Goal: Navigation & Orientation: Find specific page/section

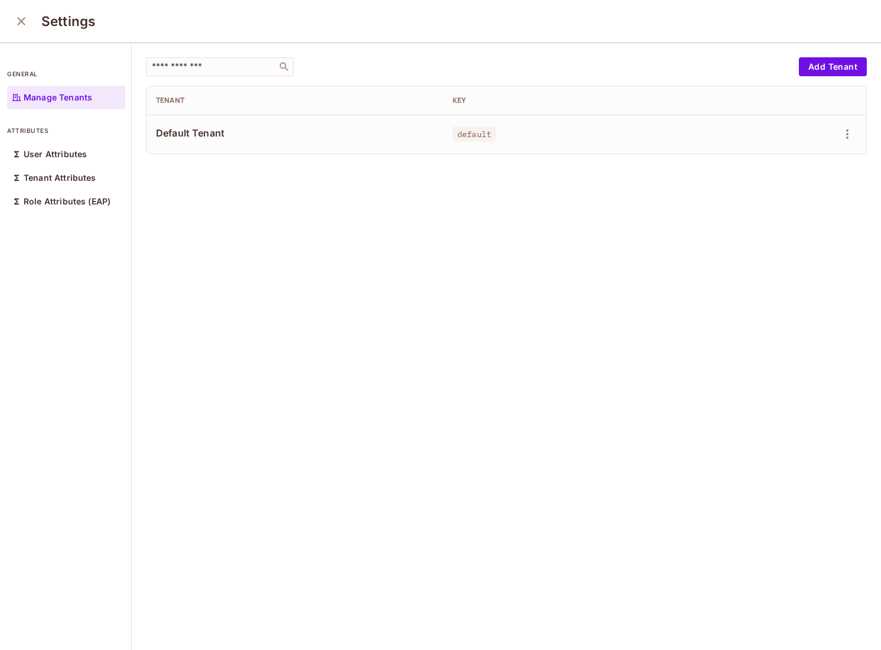
click at [309, 221] on div "​ Add Tenant Tenant Key Default Tenant default" at bounding box center [506, 347] width 749 height 608
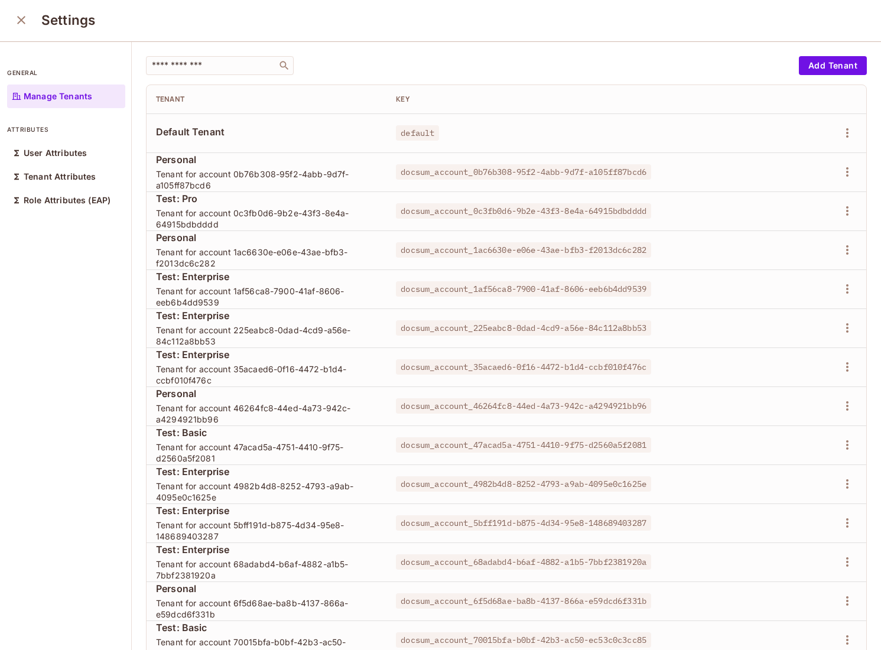
click at [282, 295] on span "Tenant for account 1af56ca8-7900-41af-8606-eeb6b4dd9539" at bounding box center [266, 296] width 221 height 22
click at [20, 18] on icon "close" at bounding box center [21, 20] width 8 height 8
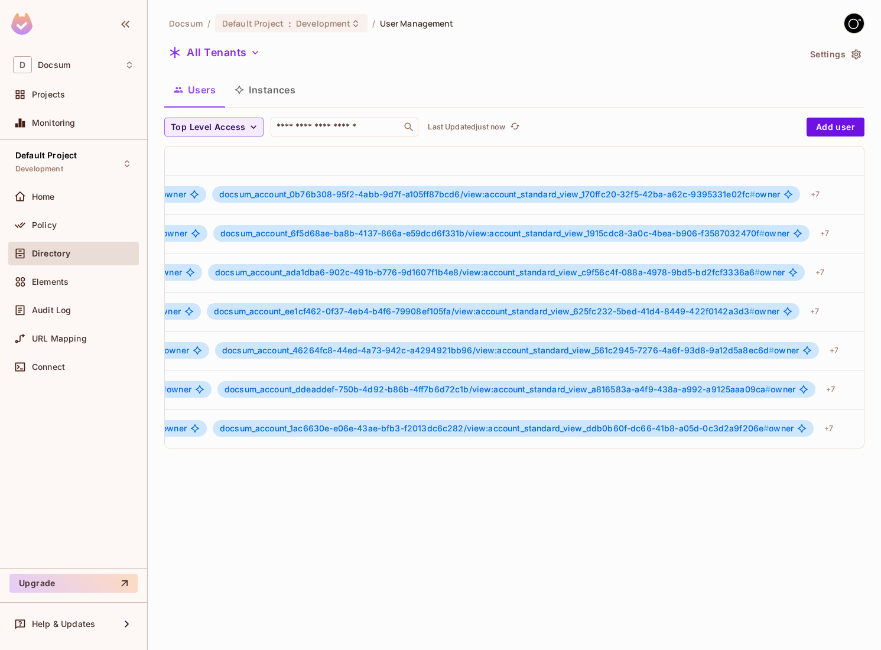
scroll to position [0, 878]
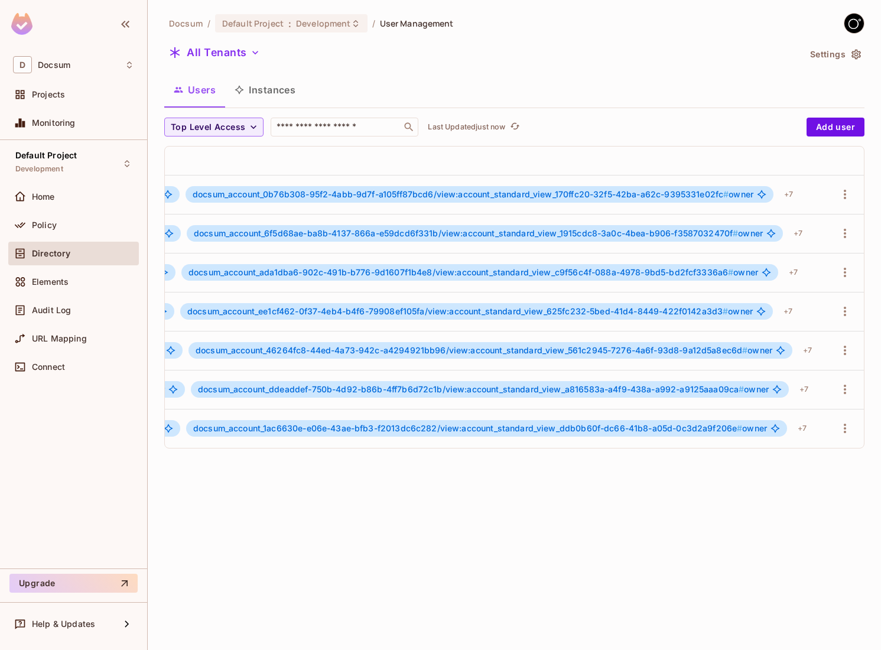
click at [264, 86] on button "Instances" at bounding box center [265, 90] width 80 height 30
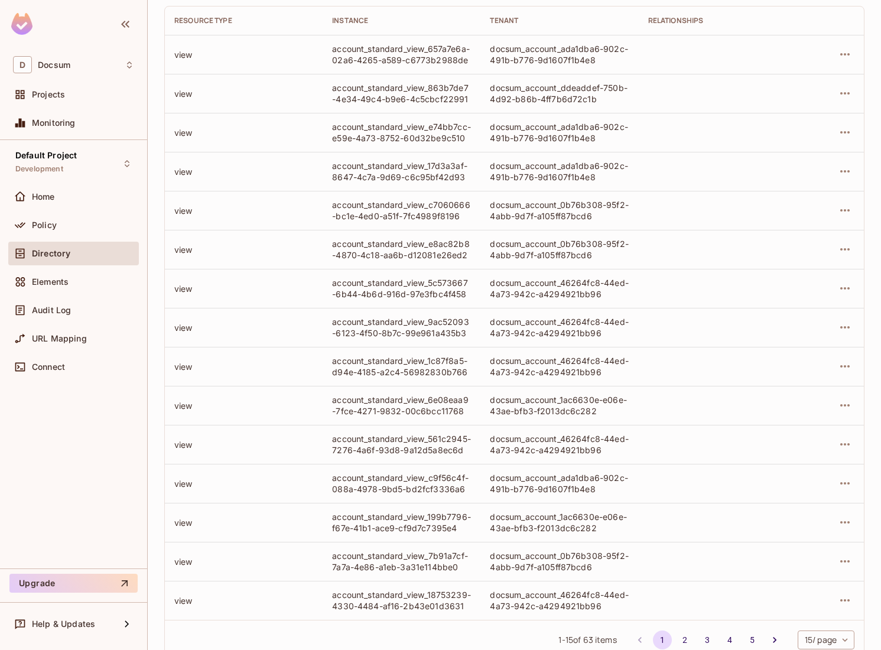
scroll to position [175, 0]
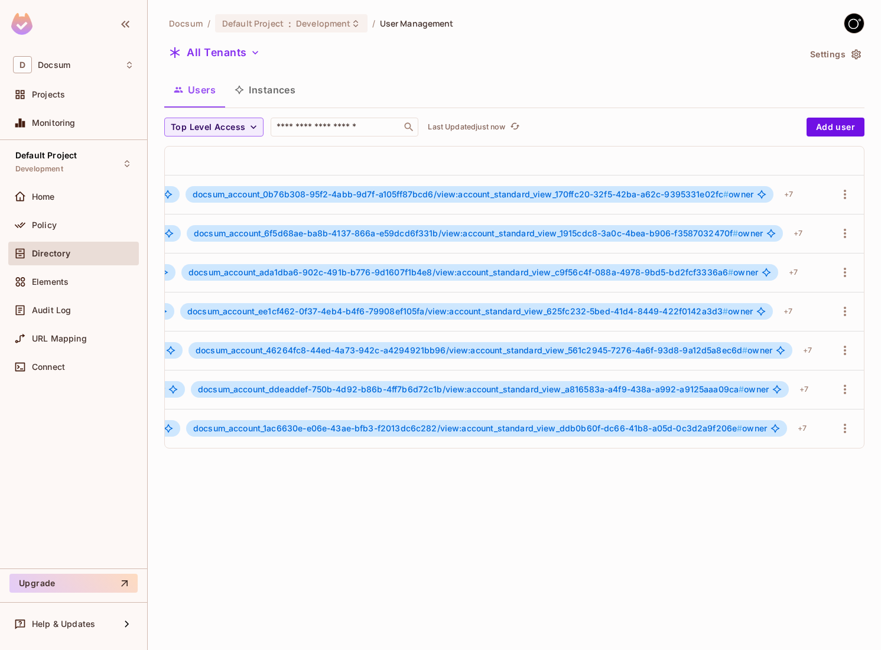
scroll to position [0, 872]
